Goal: Transaction & Acquisition: Obtain resource

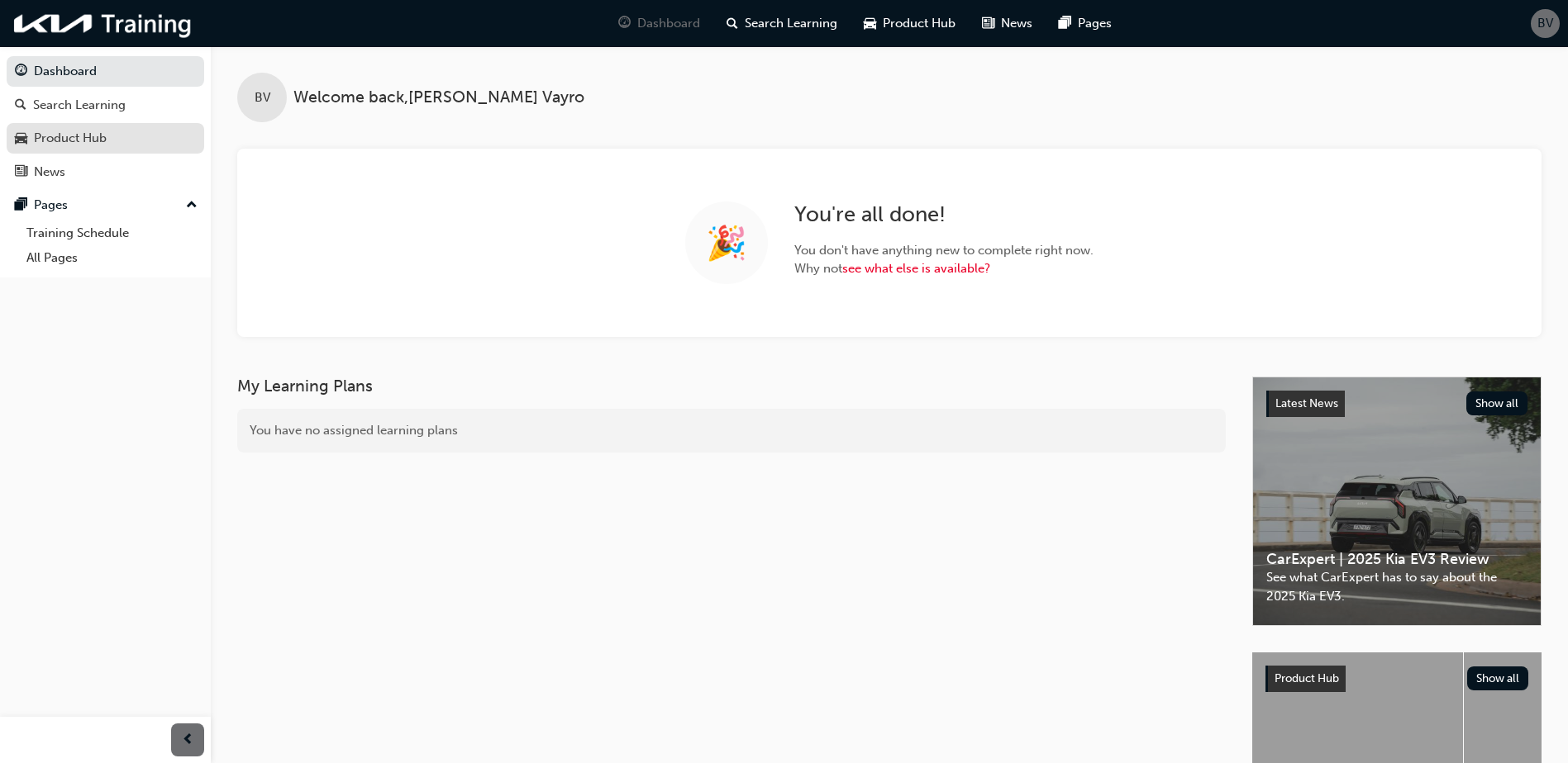
click at [105, 139] on div "Product Hub" at bounding box center [70, 139] width 73 height 19
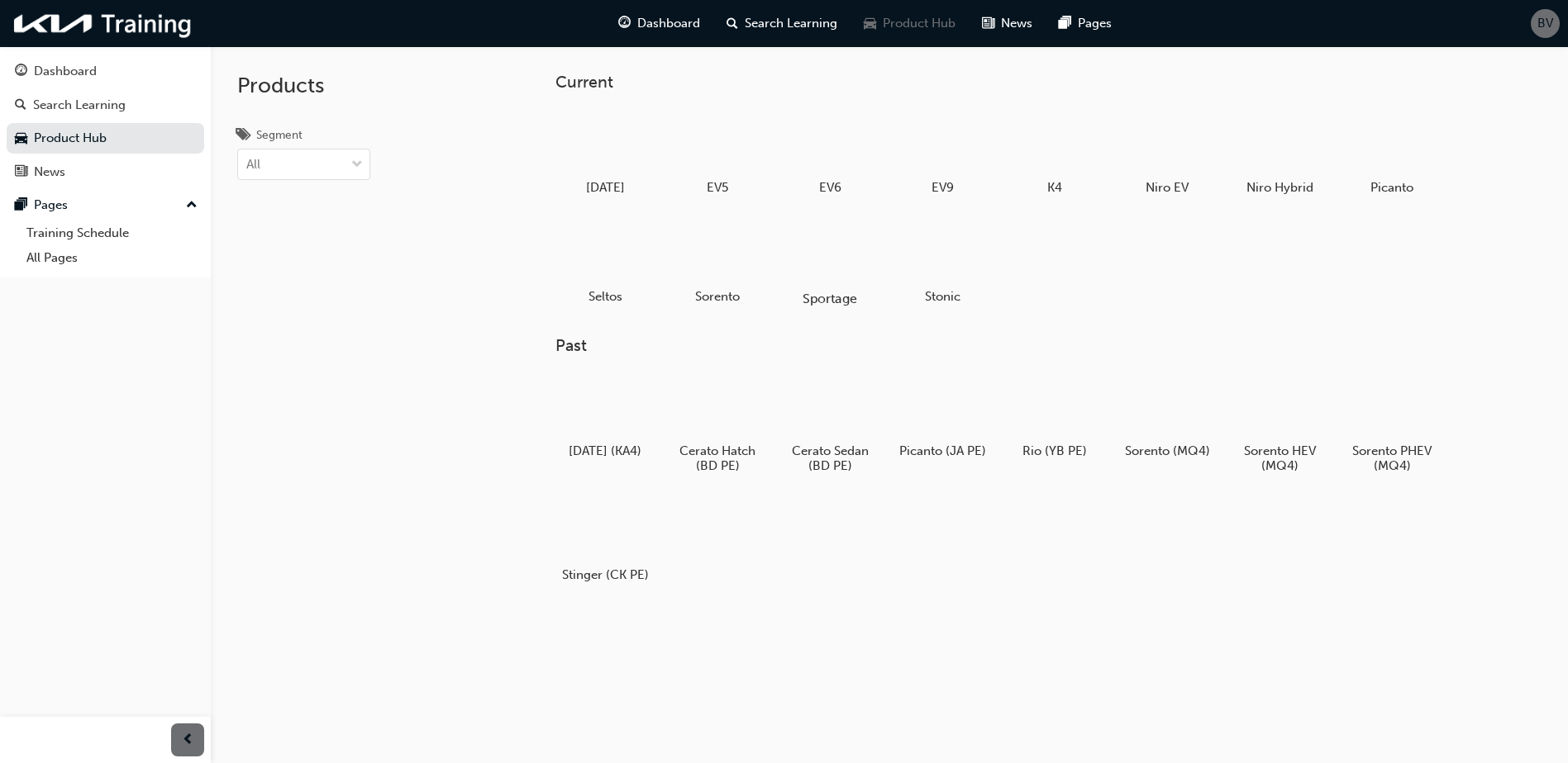
click at [822, 260] on div at bounding box center [830, 250] width 91 height 66
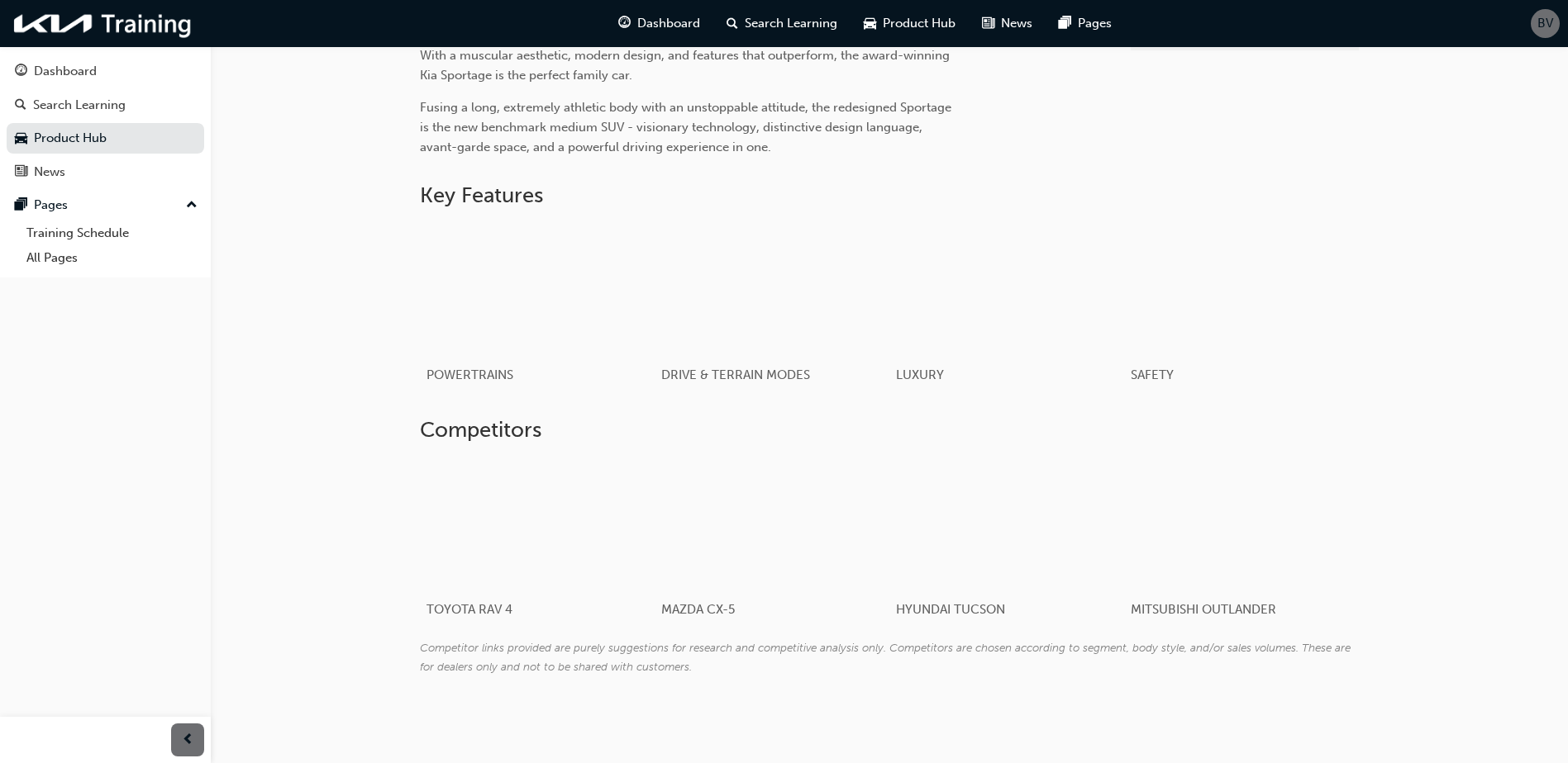
scroll to position [593, 0]
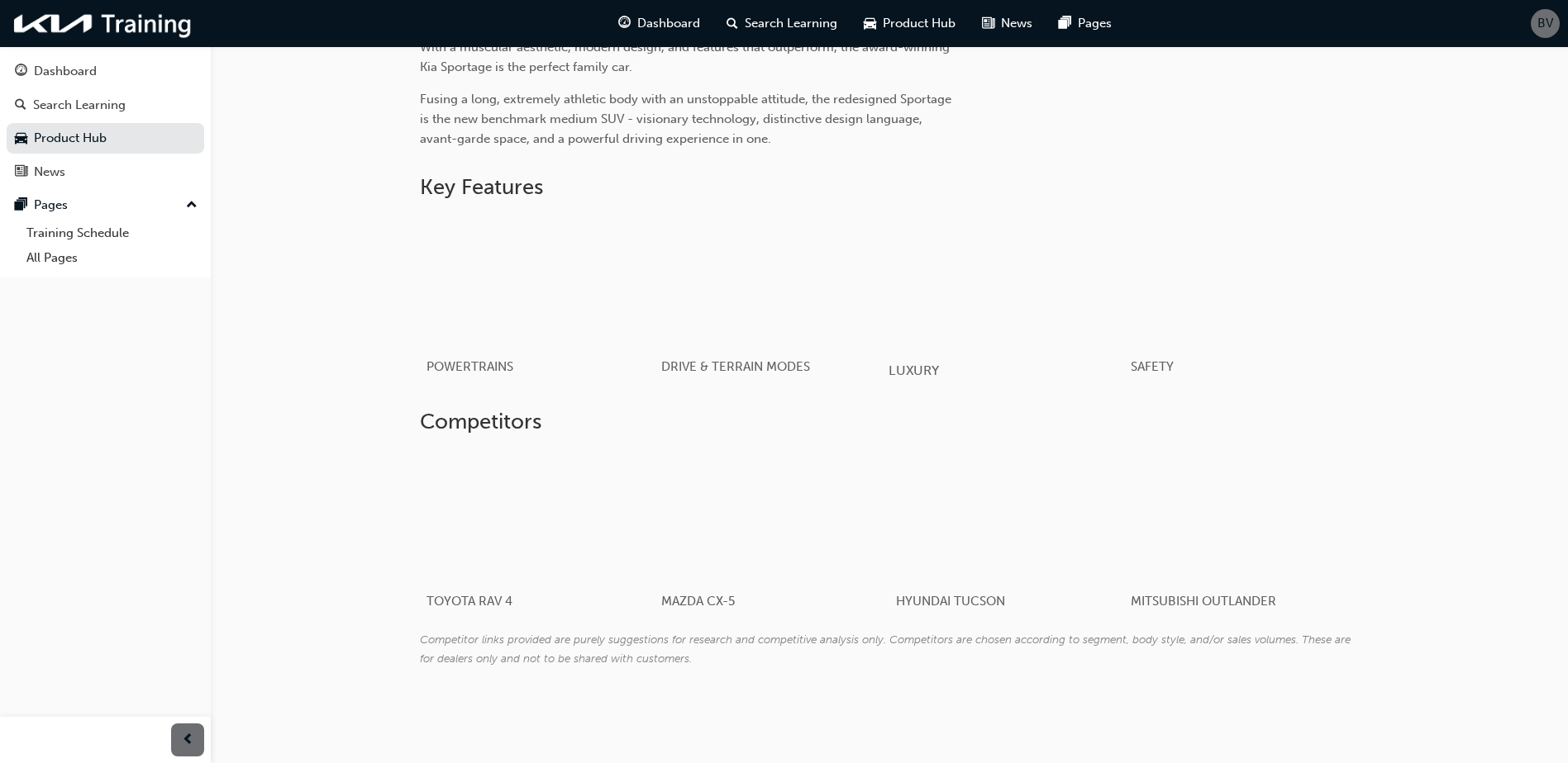
click at [928, 381] on div "LUXURY" at bounding box center [1006, 371] width 235 height 48
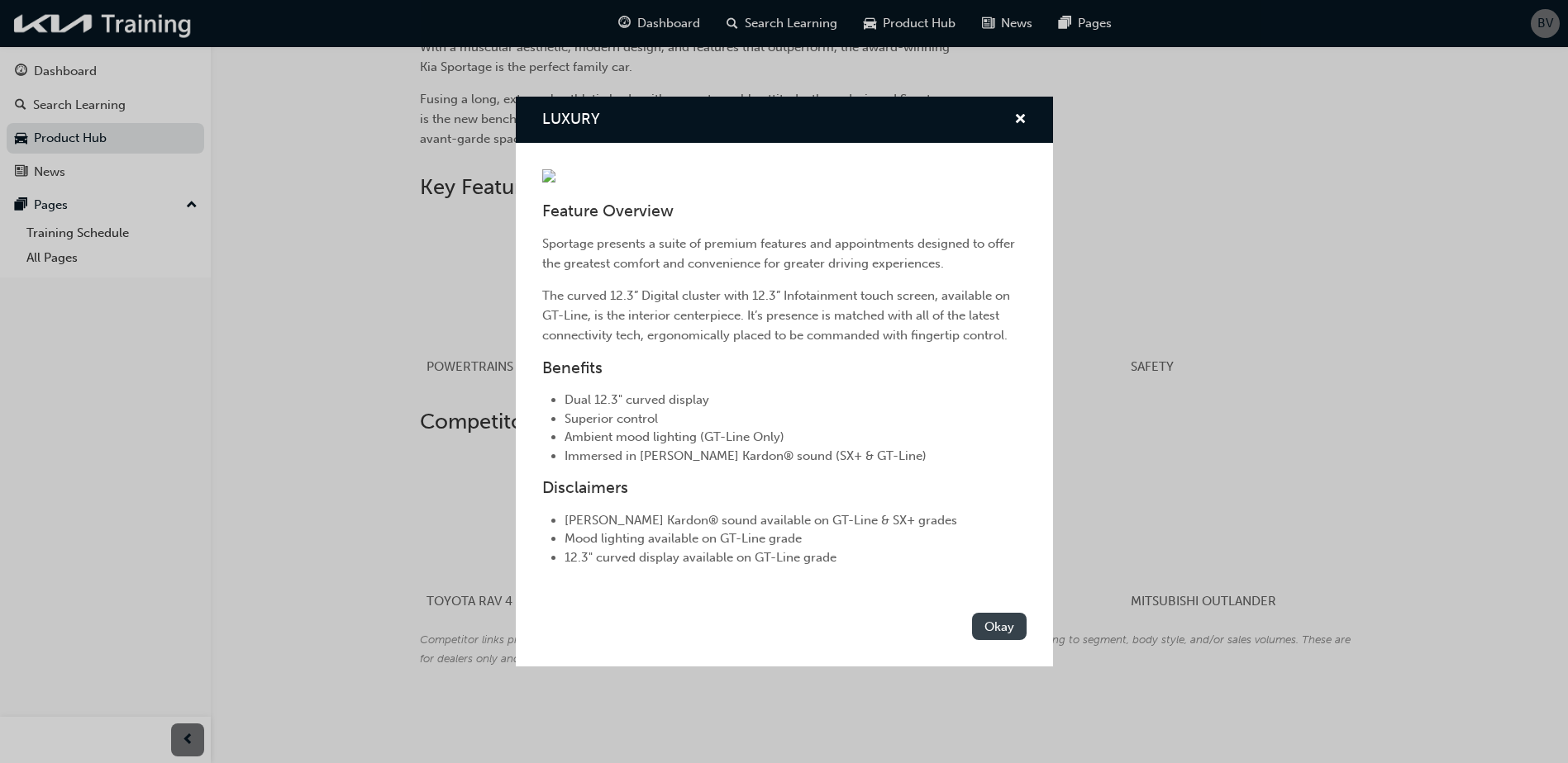
click at [991, 619] on button "Okay" at bounding box center [999, 626] width 54 height 27
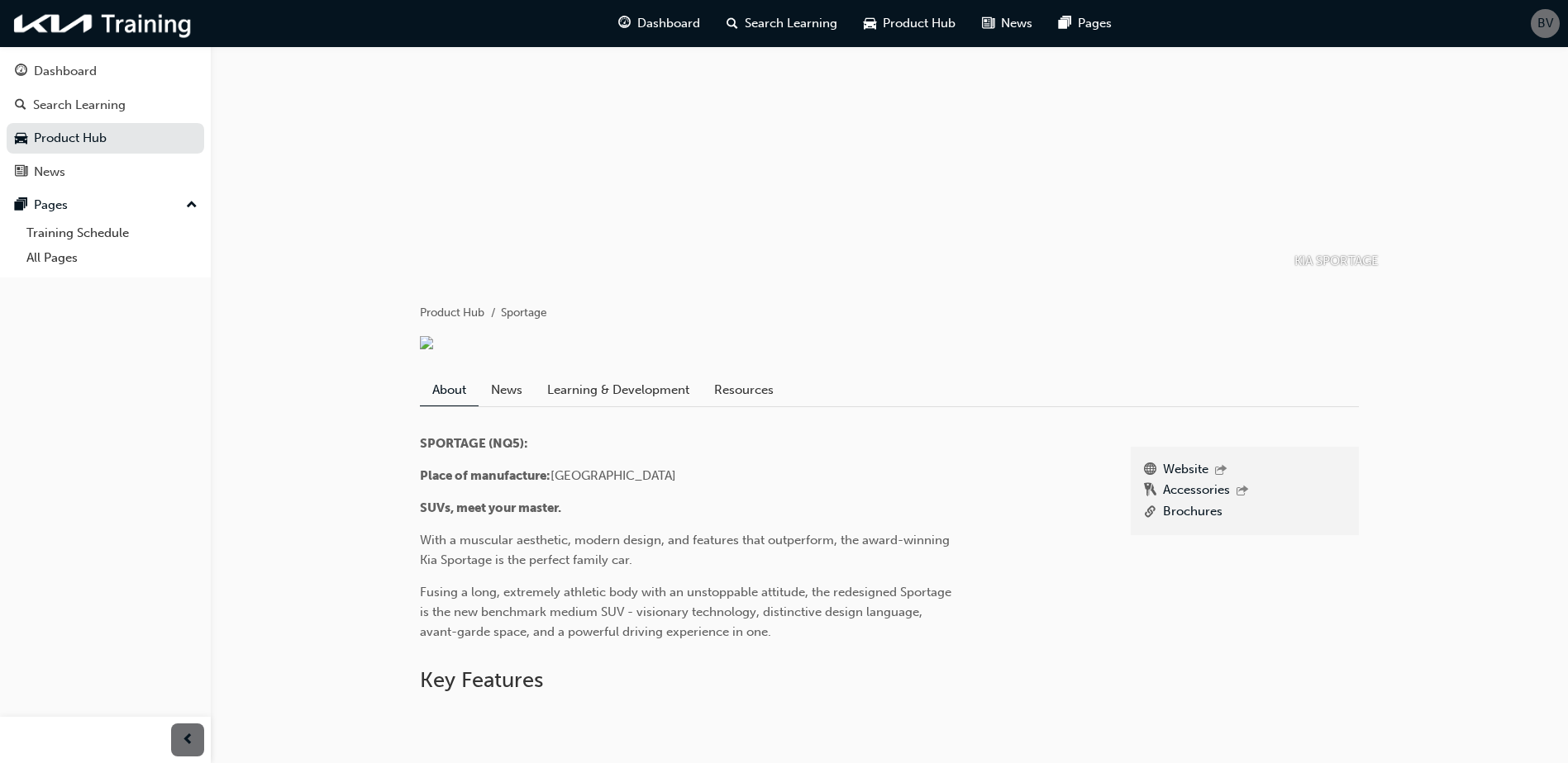
scroll to position [97, 0]
click at [1189, 514] on link "Brochures" at bounding box center [1193, 515] width 60 height 21
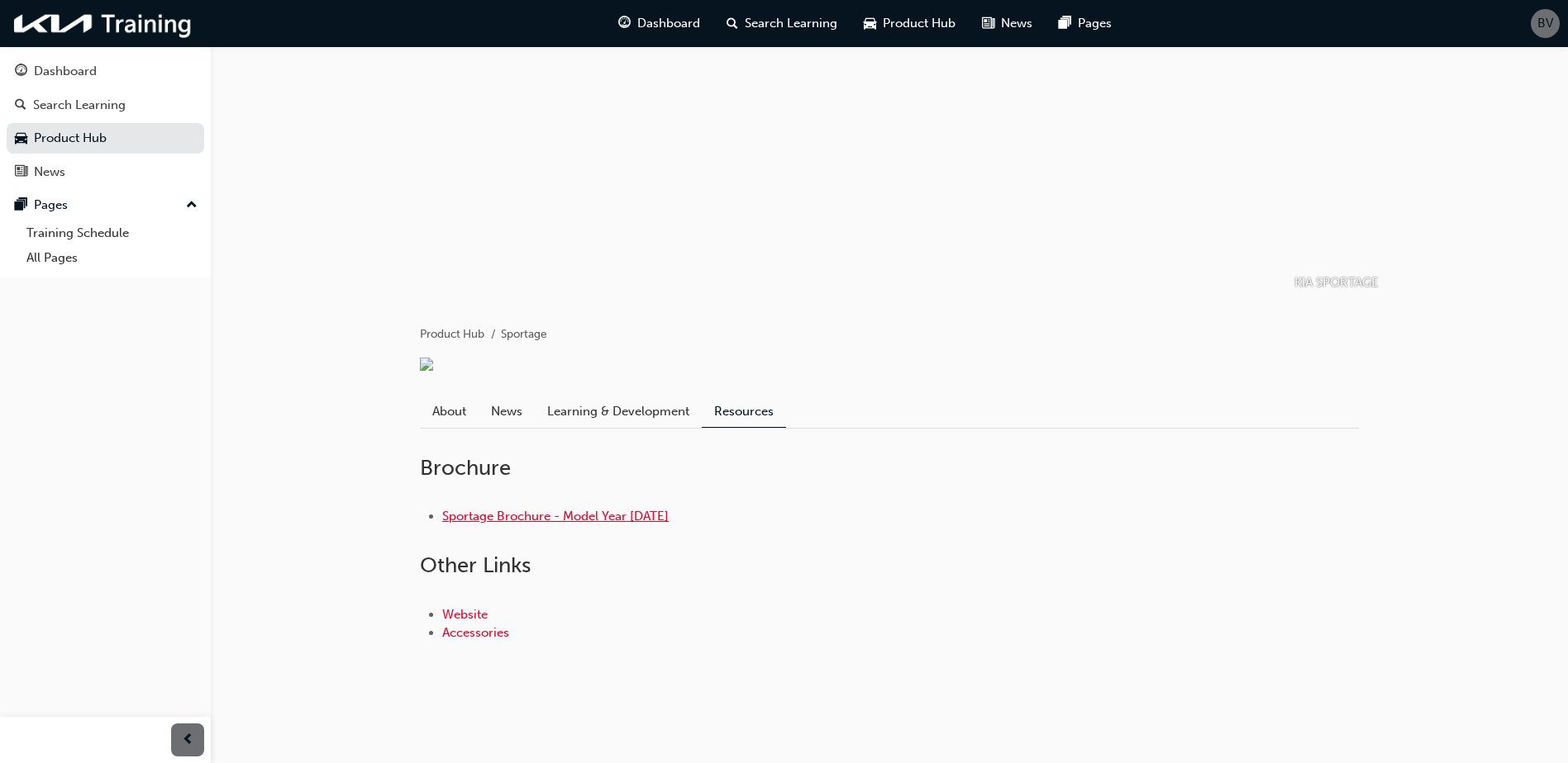
click at [546, 518] on link "Sportage Brochure - Model Year [DATE]" at bounding box center [555, 515] width 227 height 15
